Goal: Complete application form

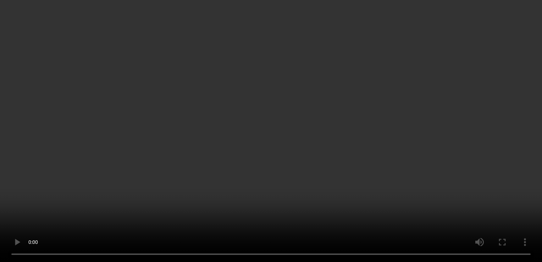
scroll to position [71, 0]
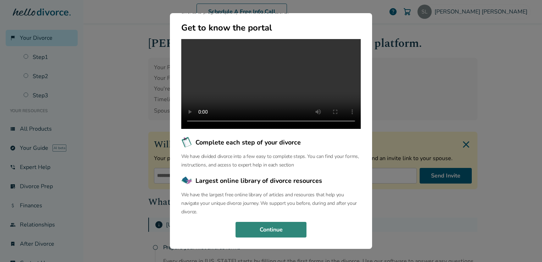
click at [274, 231] on button "Continue" at bounding box center [271, 230] width 71 height 16
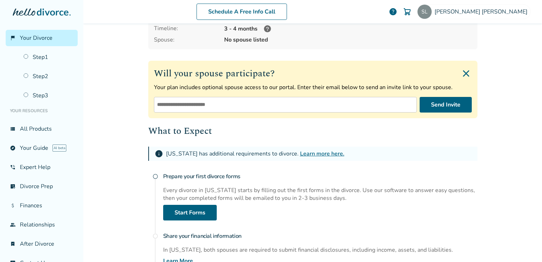
click at [240, 106] on input "email" at bounding box center [285, 105] width 263 height 16
type input "**********"
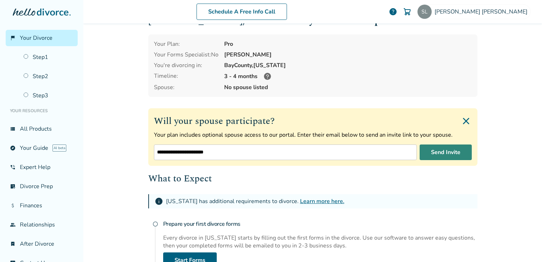
scroll to position [35, 0]
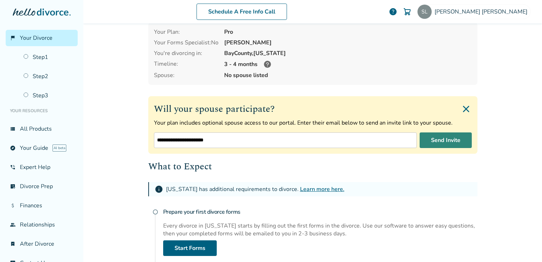
click at [443, 139] on button "Send Invite" at bounding box center [446, 140] width 52 height 16
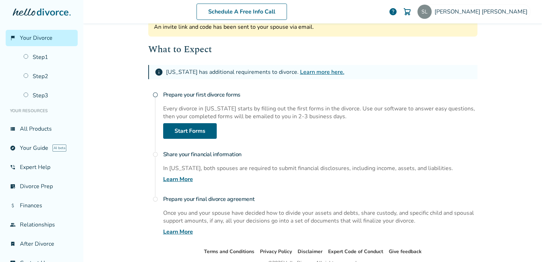
scroll to position [175, 0]
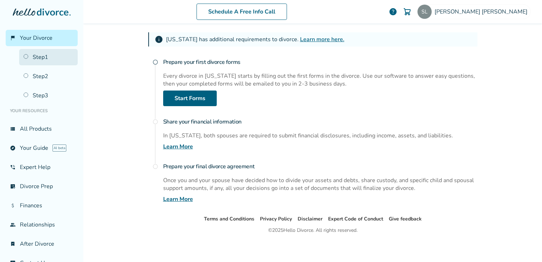
click at [45, 56] on link "Step 1" at bounding box center [48, 57] width 59 height 16
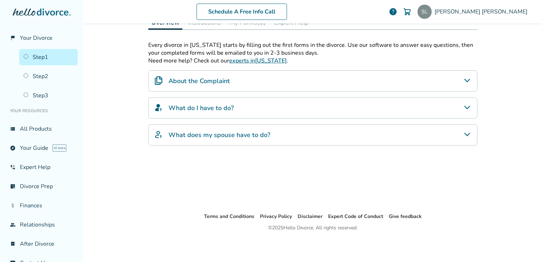
scroll to position [35, 0]
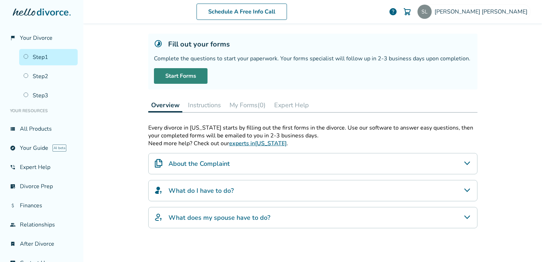
click at [189, 78] on link "Start Forms" at bounding box center [181, 76] width 54 height 16
